Goal: Information Seeking & Learning: Check status

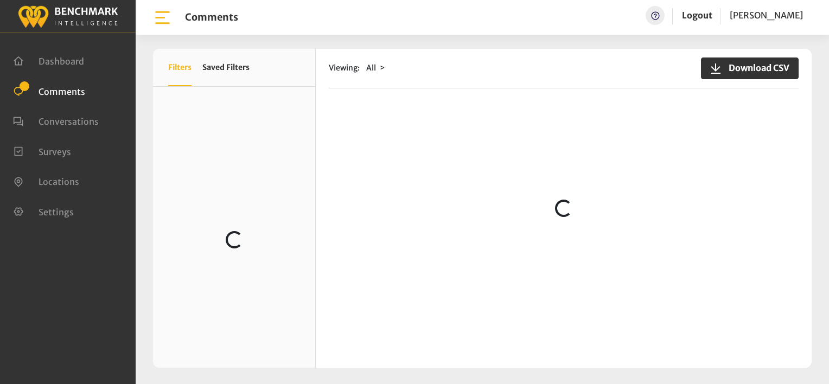
scroll to position [1844, 0]
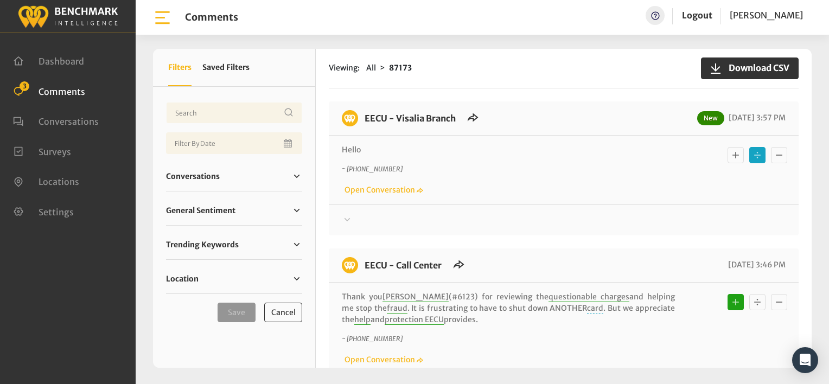
click at [346, 218] on icon at bounding box center [347, 219] width 11 height 13
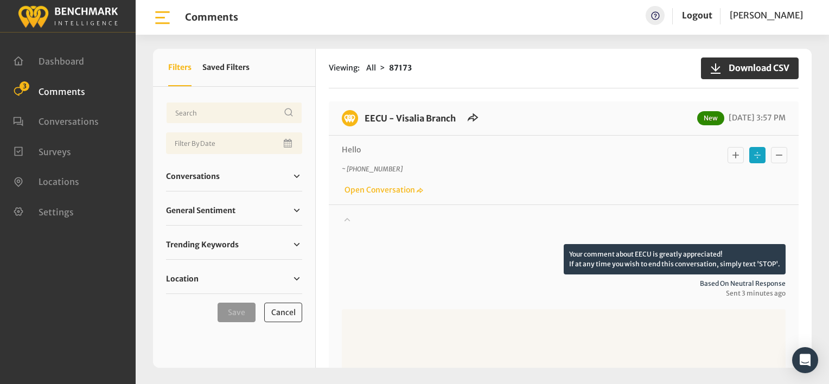
click at [346, 218] on icon at bounding box center [347, 219] width 11 height 13
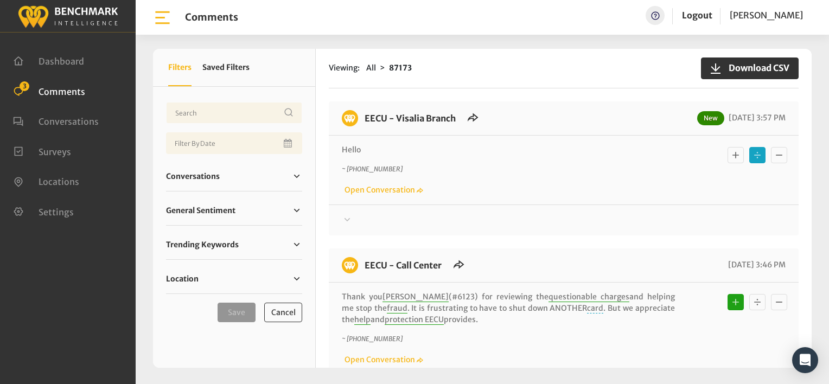
click at [349, 219] on icon at bounding box center [347, 219] width 11 height 13
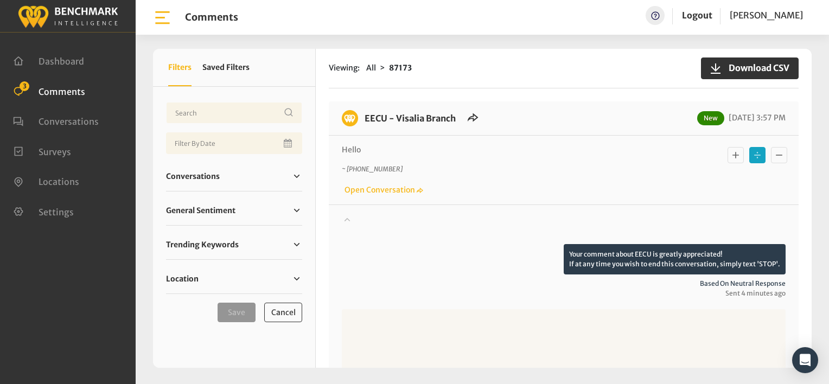
click at [384, 234] on div at bounding box center [564, 229] width 444 height 30
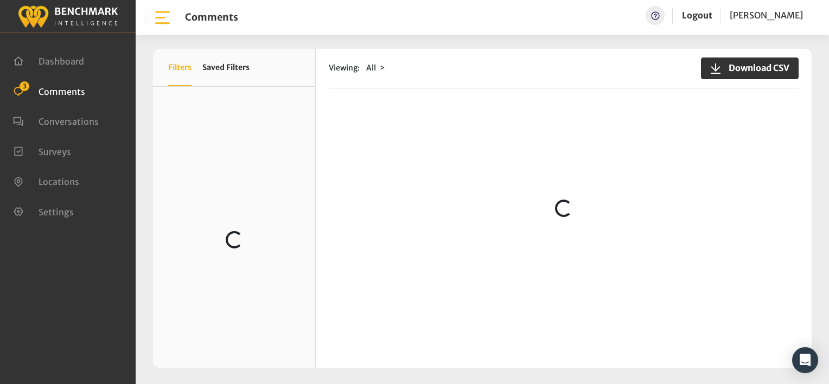
click at [378, 227] on loading "Loading..." at bounding box center [564, 208] width 496 height 319
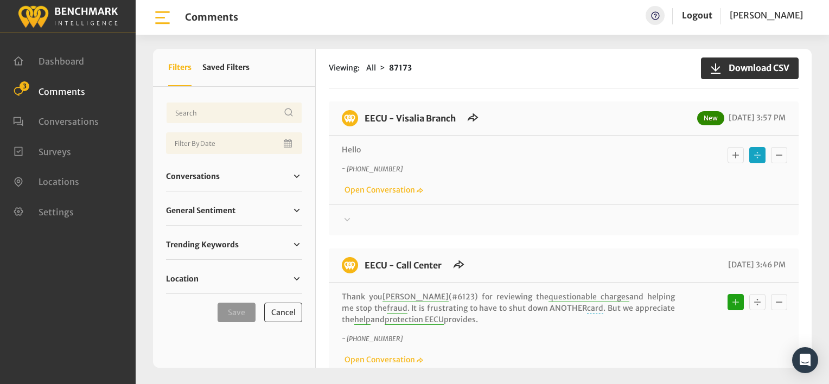
click at [346, 214] on icon at bounding box center [347, 219] width 11 height 13
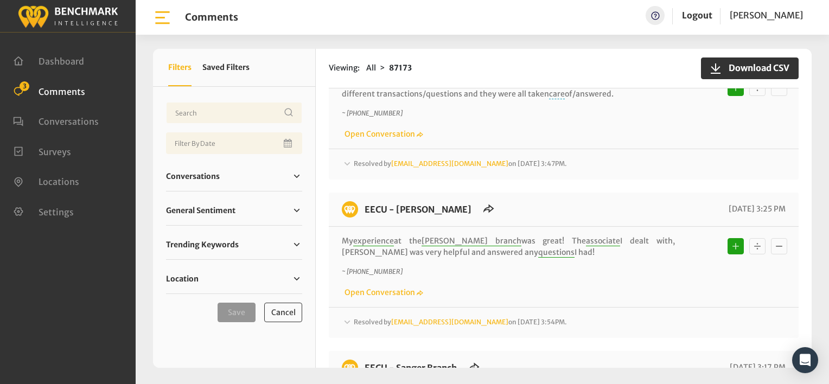
scroll to position [542, 0]
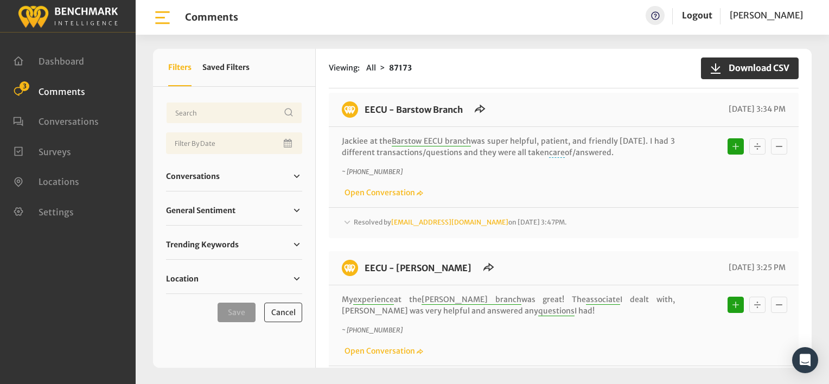
click at [502, 78] on div "Viewing: All 87173 Download CSV" at bounding box center [564, 69] width 470 height 40
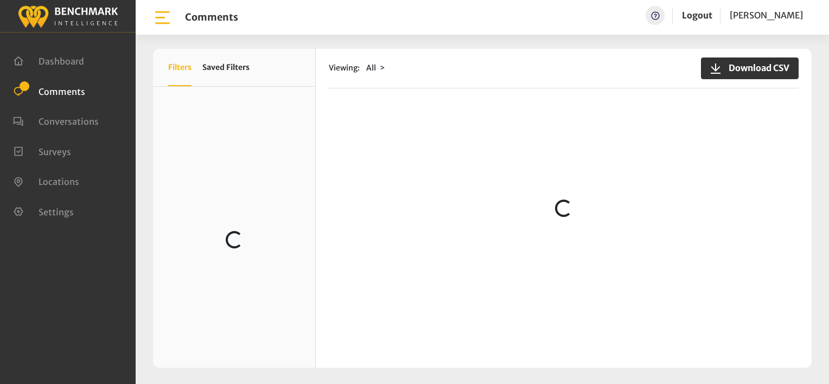
scroll to position [163, 0]
